Goal: Task Accomplishment & Management: Manage account settings

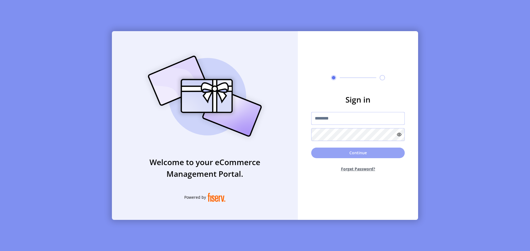
type input "**********"
click at [359, 153] on button "Continue" at bounding box center [358, 153] width 94 height 11
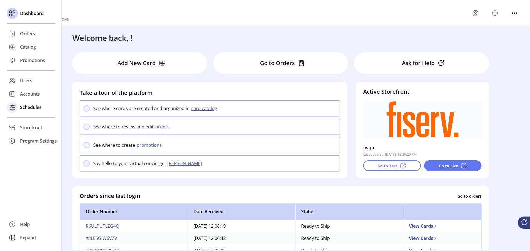
click at [28, 108] on span "Schedules" at bounding box center [30, 107] width 21 height 7
click at [31, 108] on span "Schedules" at bounding box center [30, 107] width 21 height 7
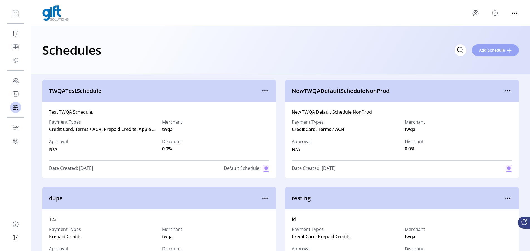
click at [491, 48] on span "Add Schedule" at bounding box center [492, 50] width 26 height 6
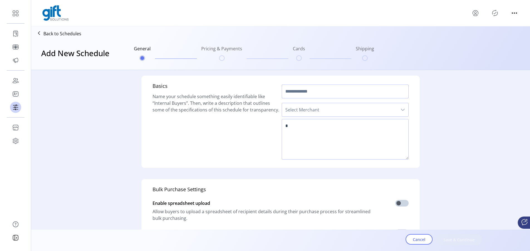
click at [322, 95] on input "text" at bounding box center [345, 92] width 127 height 14
click at [331, 109] on span "Select Merchant" at bounding box center [339, 109] width 115 height 13
click at [324, 131] on textarea at bounding box center [345, 139] width 127 height 41
click at [39, 35] on icon at bounding box center [39, 33] width 9 height 9
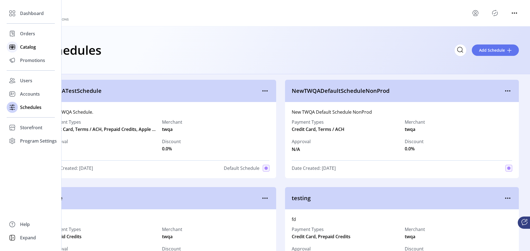
click at [28, 48] on span "Catalog" at bounding box center [28, 47] width 16 height 7
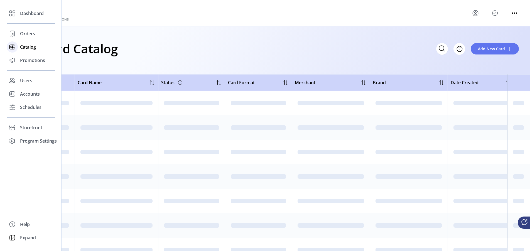
click at [13, 47] on icon at bounding box center [12, 47] width 9 height 9
